Goal: Navigation & Orientation: Find specific page/section

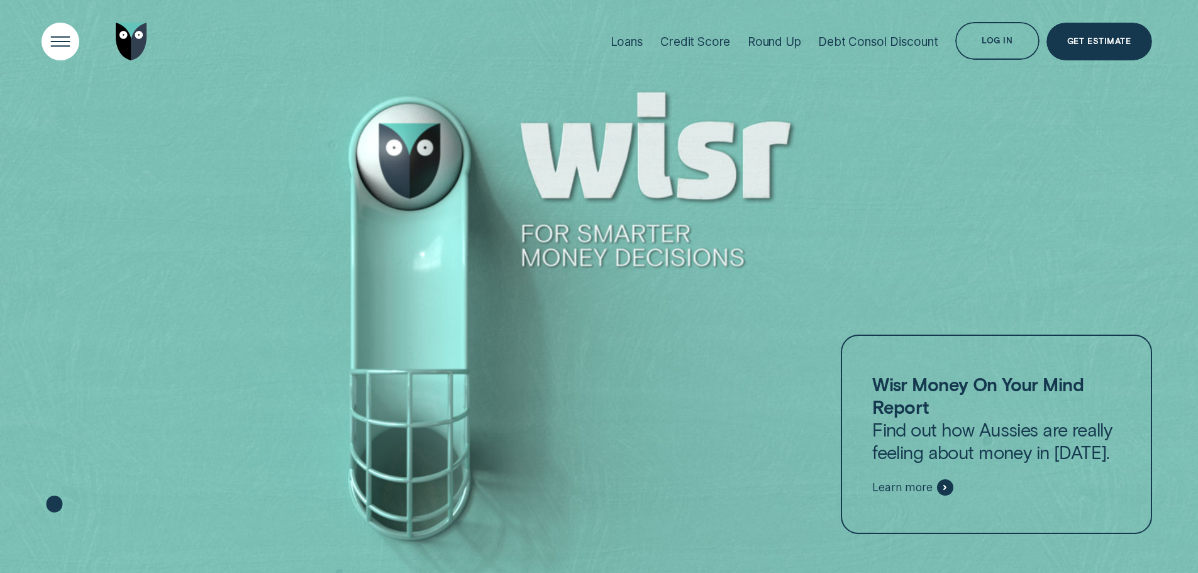
click at [58, 45] on div "Open Menu" at bounding box center [59, 41] width 53 height 53
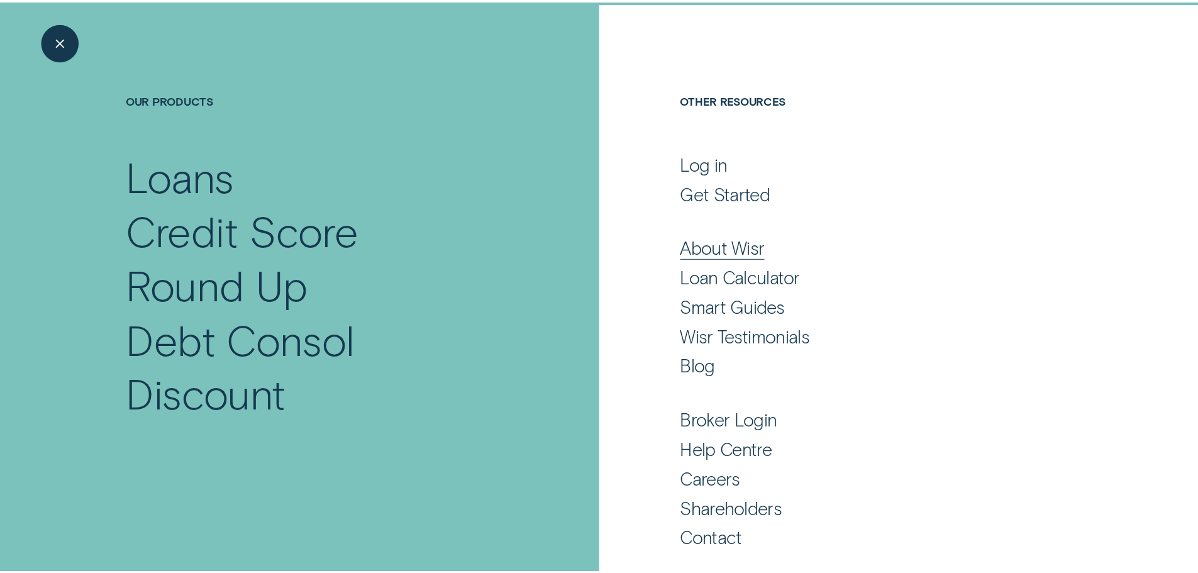
scroll to position [83, 0]
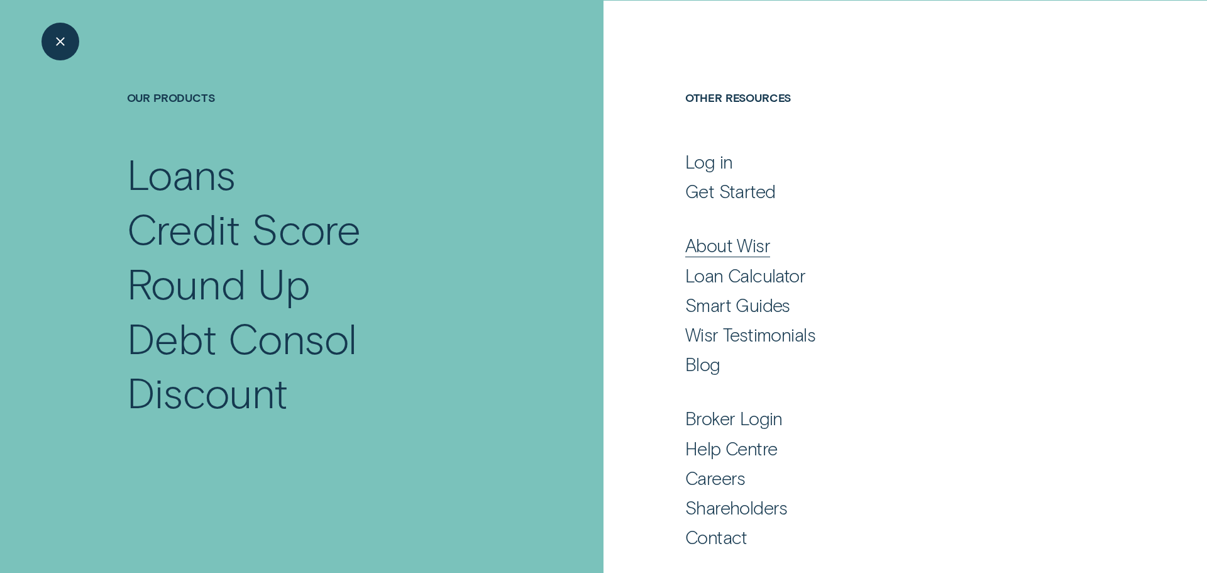
click at [743, 241] on div "About Wisr" at bounding box center [727, 245] width 85 height 23
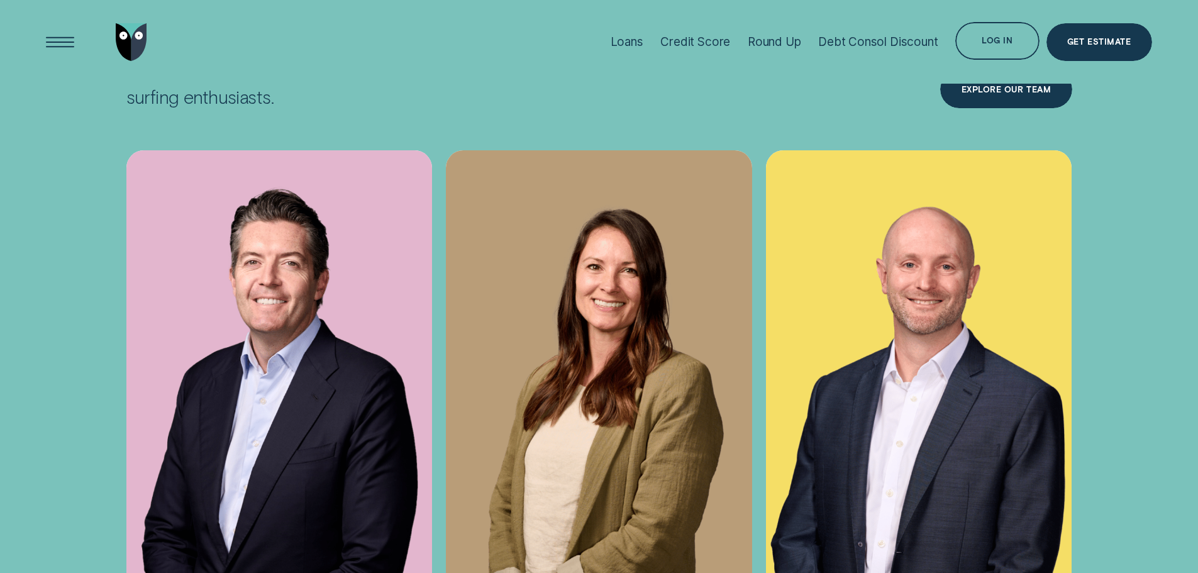
scroll to position [4841, 0]
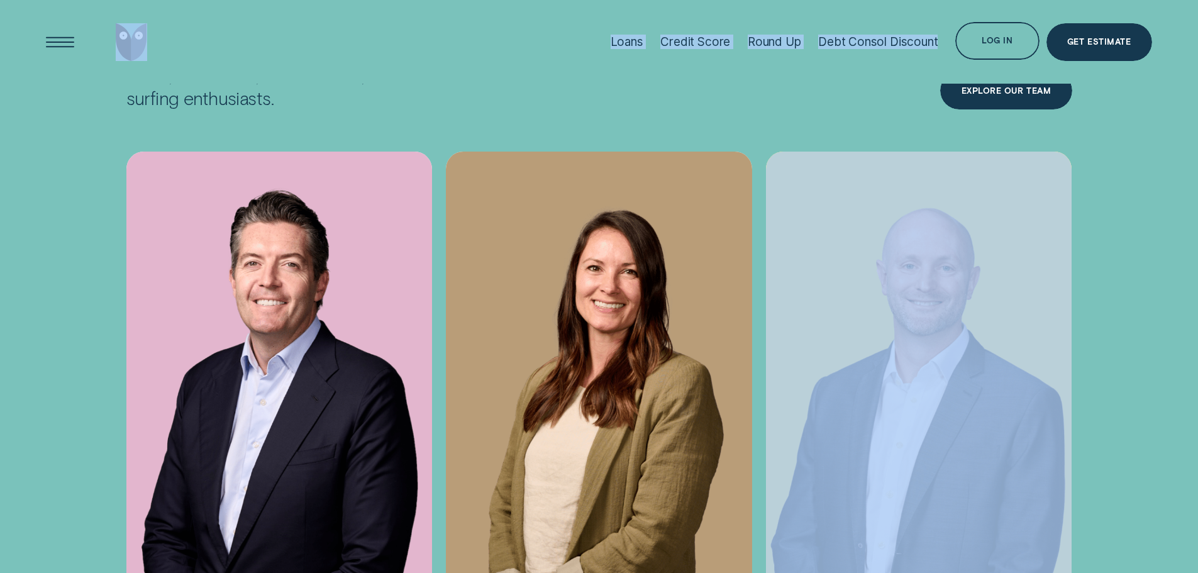
drag, startPoint x: 966, startPoint y: 82, endPoint x: 820, endPoint y: 90, distance: 145.4
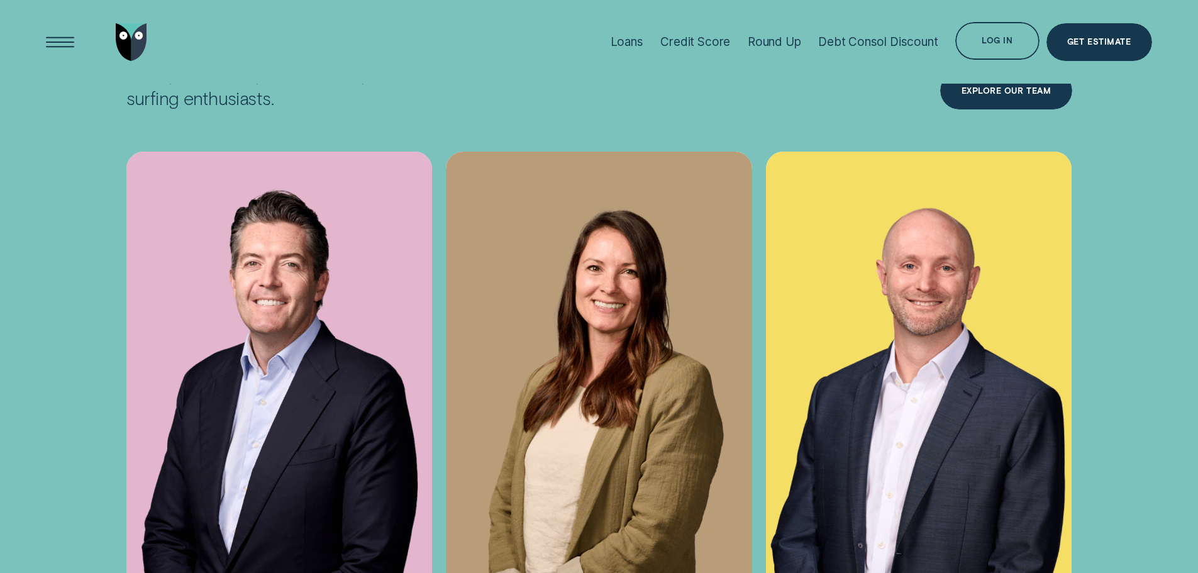
click at [1061, 82] on div "Loans Credit Score Round Up Debt Consol Discount Log in Log in Customer Dashboa…" at bounding box center [877, 42] width 550 height 84
click at [1057, 83] on div "Loans Credit Score Round Up Debt Consol Discount Log in Log in Customer Dashboa…" at bounding box center [877, 42] width 550 height 84
click at [174, 88] on div "Wisr Humans Outside our day jobs we’re artists, chefs, volunteers, animal lover…" at bounding box center [599, 257] width 1198 height 707
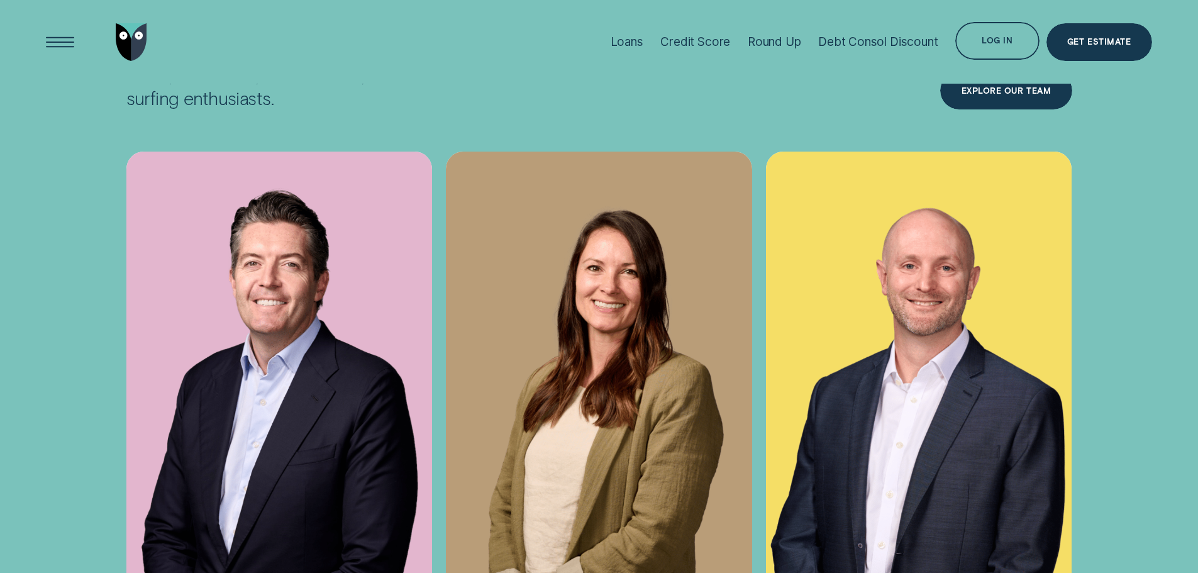
click at [174, 85] on p "Outside our day jobs we’re artists, chefs, volunteers, animal lovers, and surfi…" at bounding box center [279, 75] width 306 height 68
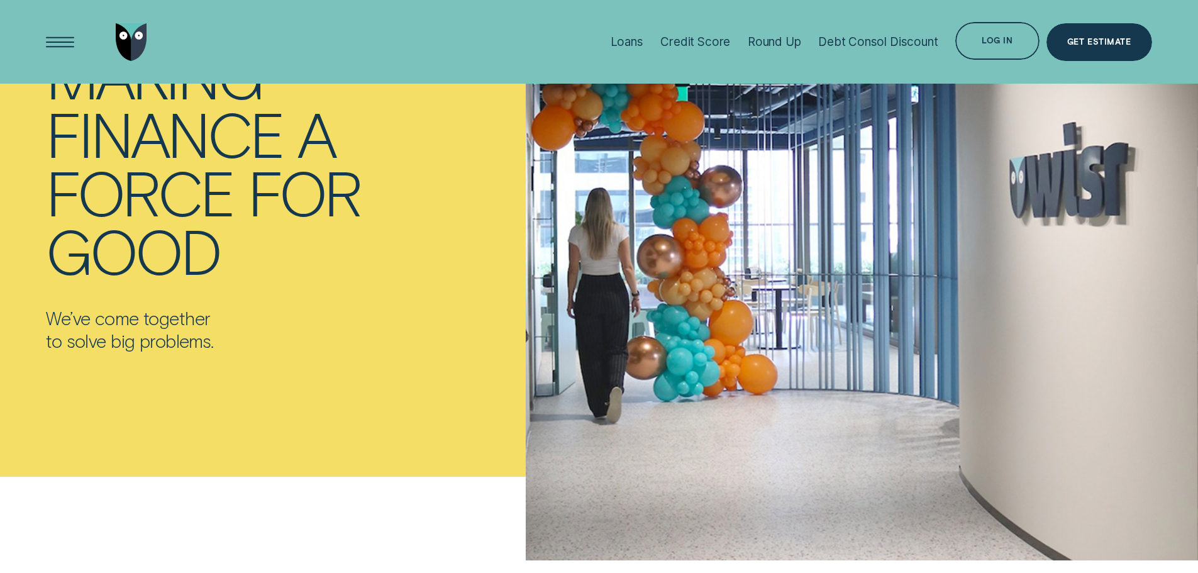
scroll to position [0, 0]
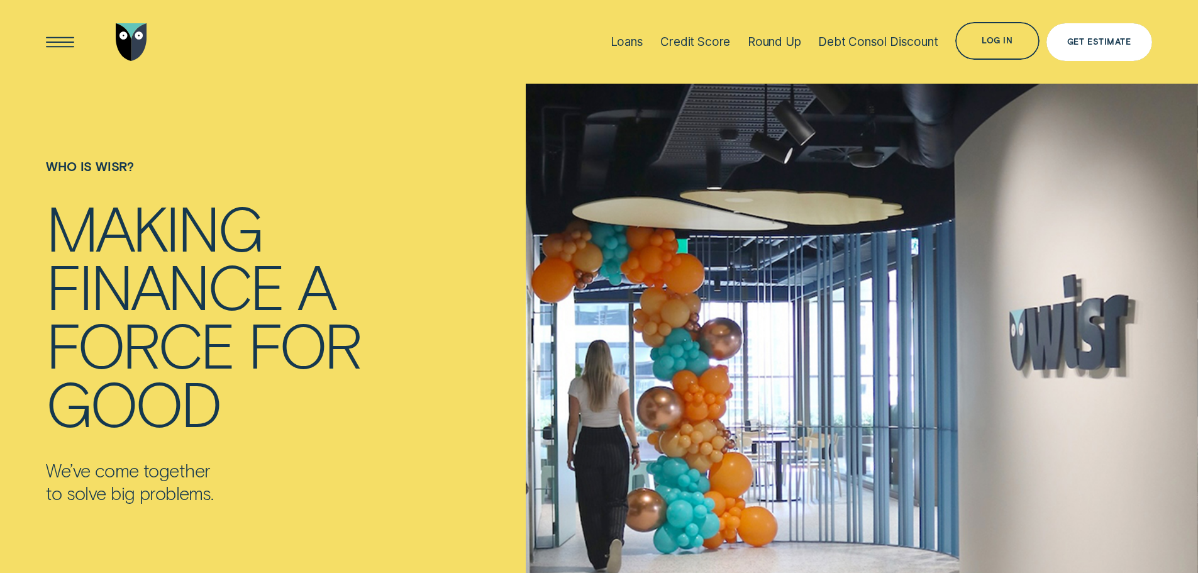
click at [1015, 48] on div "Log in" at bounding box center [997, 41] width 84 height 38
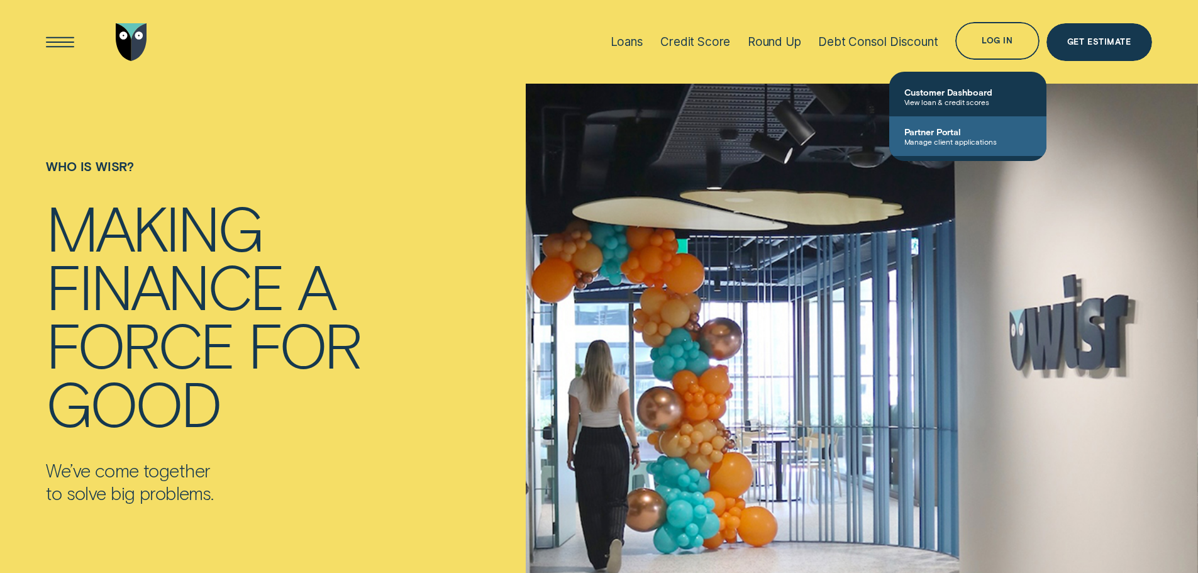
click at [935, 142] on span "Manage client applications" at bounding box center [967, 141] width 127 height 9
